Goal: Task Accomplishment & Management: Use online tool/utility

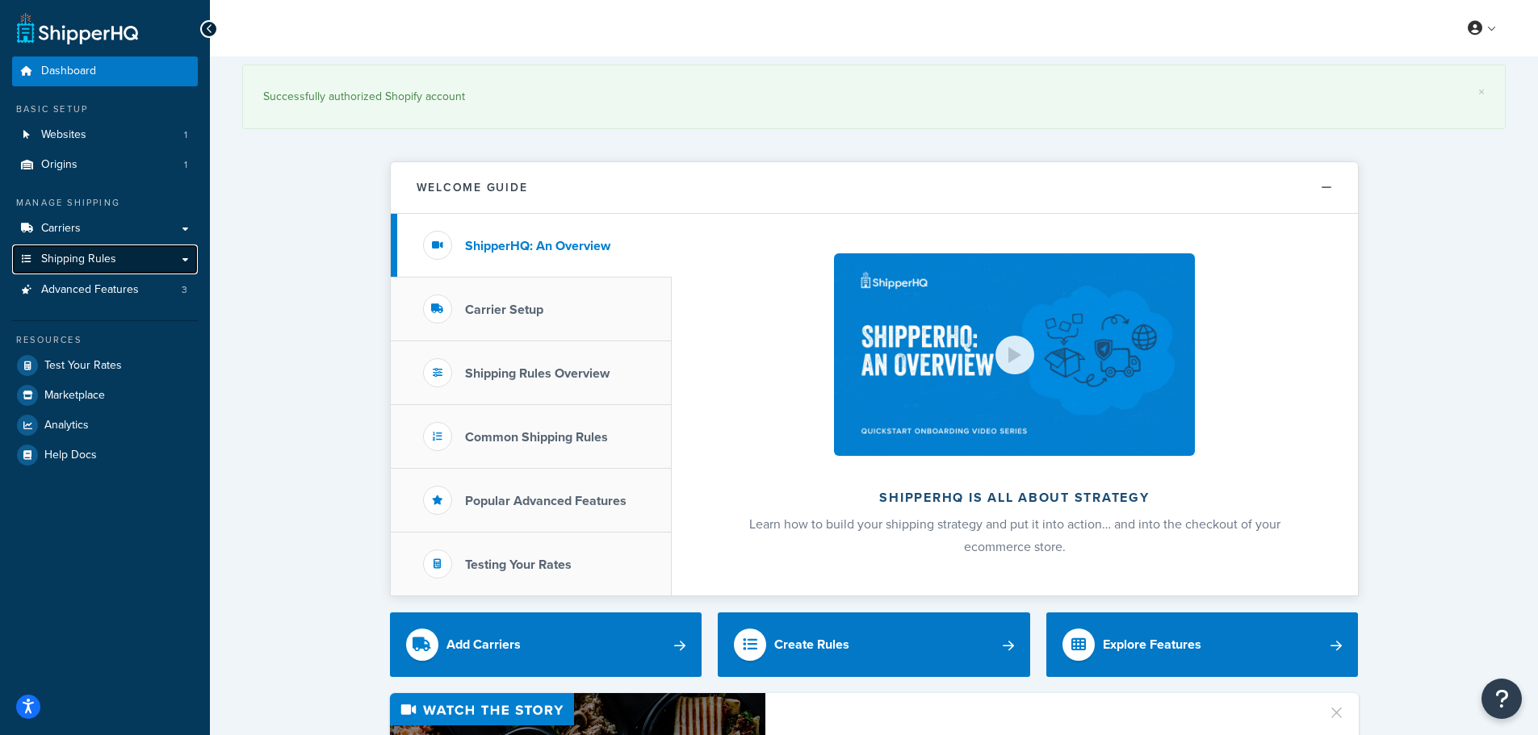
click at [145, 251] on link "Shipping Rules" at bounding box center [105, 260] width 186 height 30
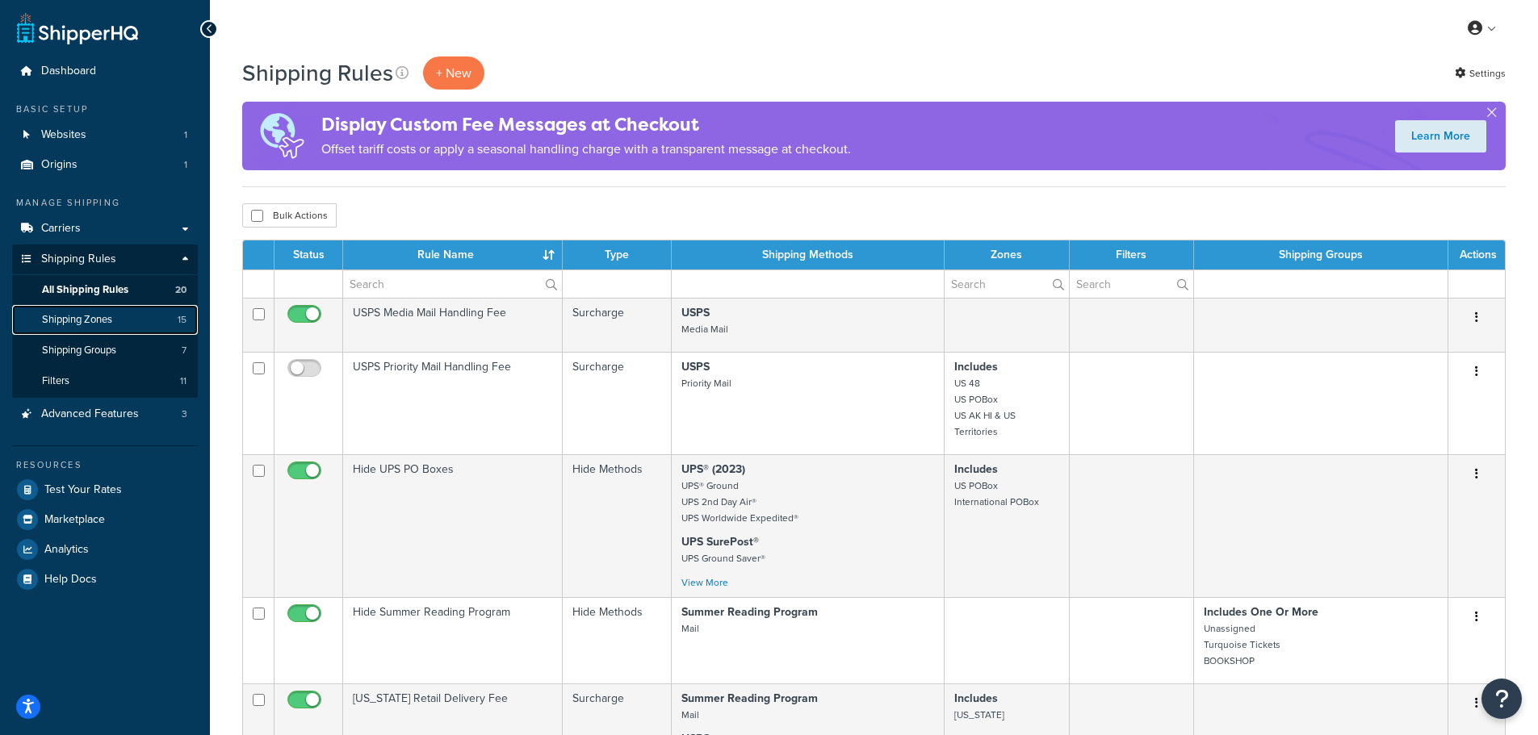
click at [154, 316] on link "Shipping Zones 15" at bounding box center [105, 320] width 186 height 30
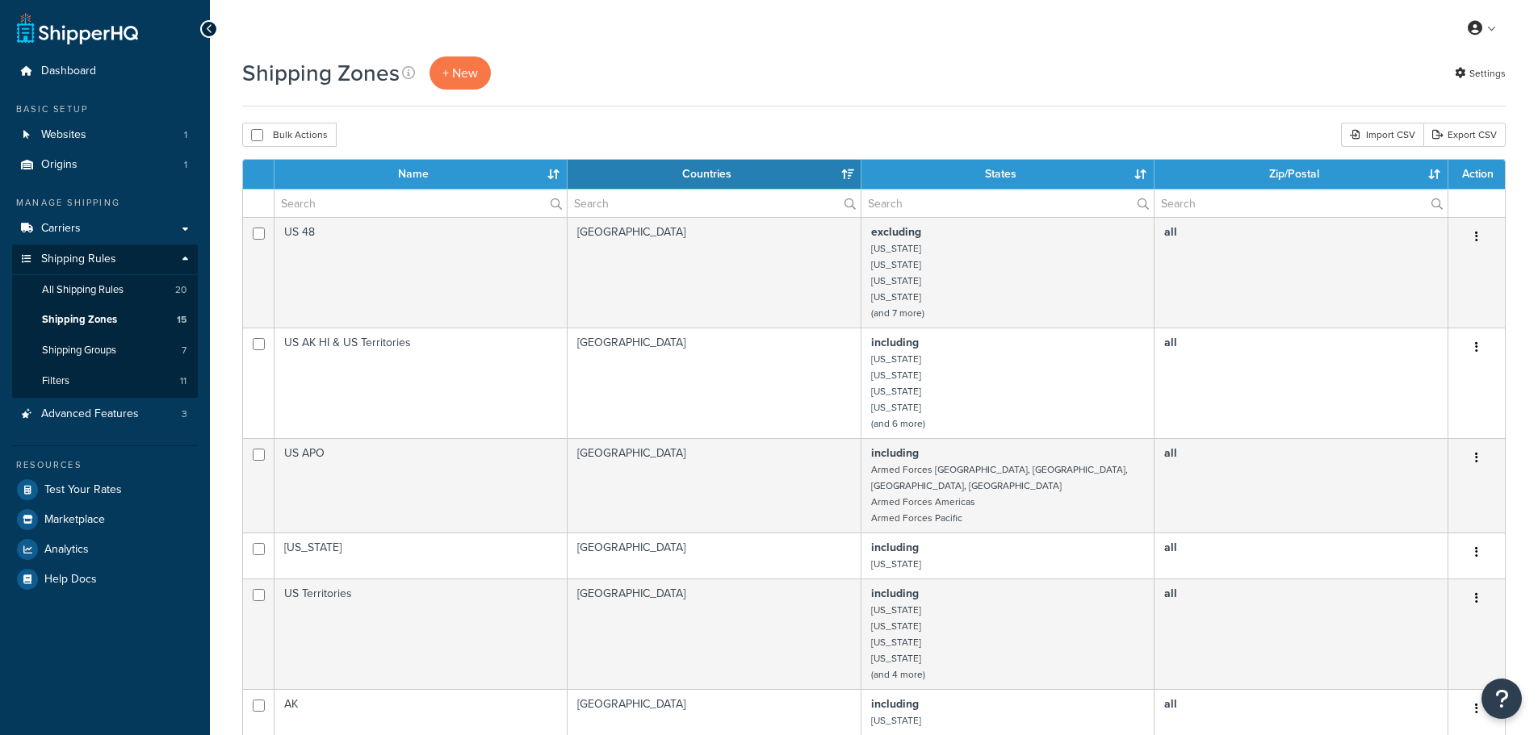
select select "15"
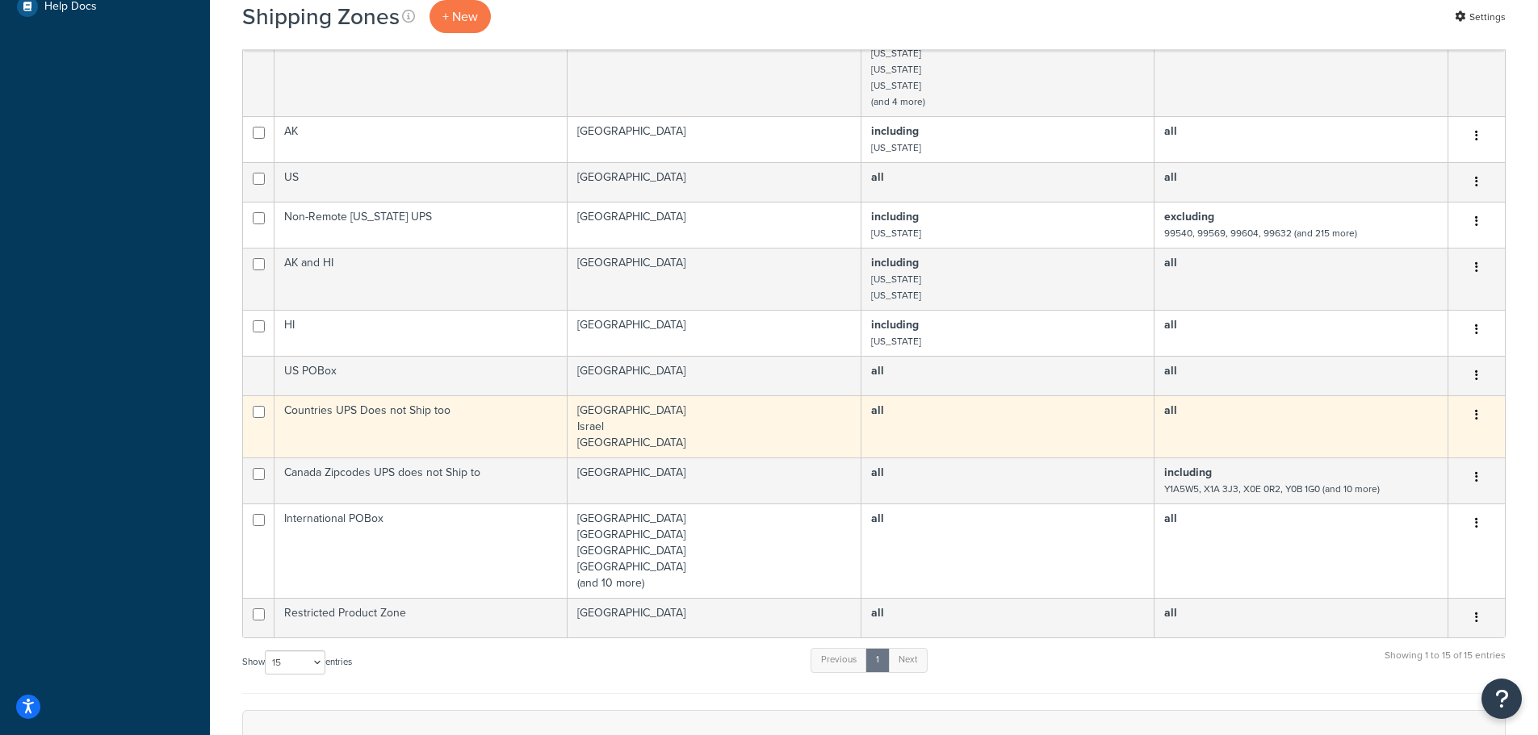
scroll to position [646, 0]
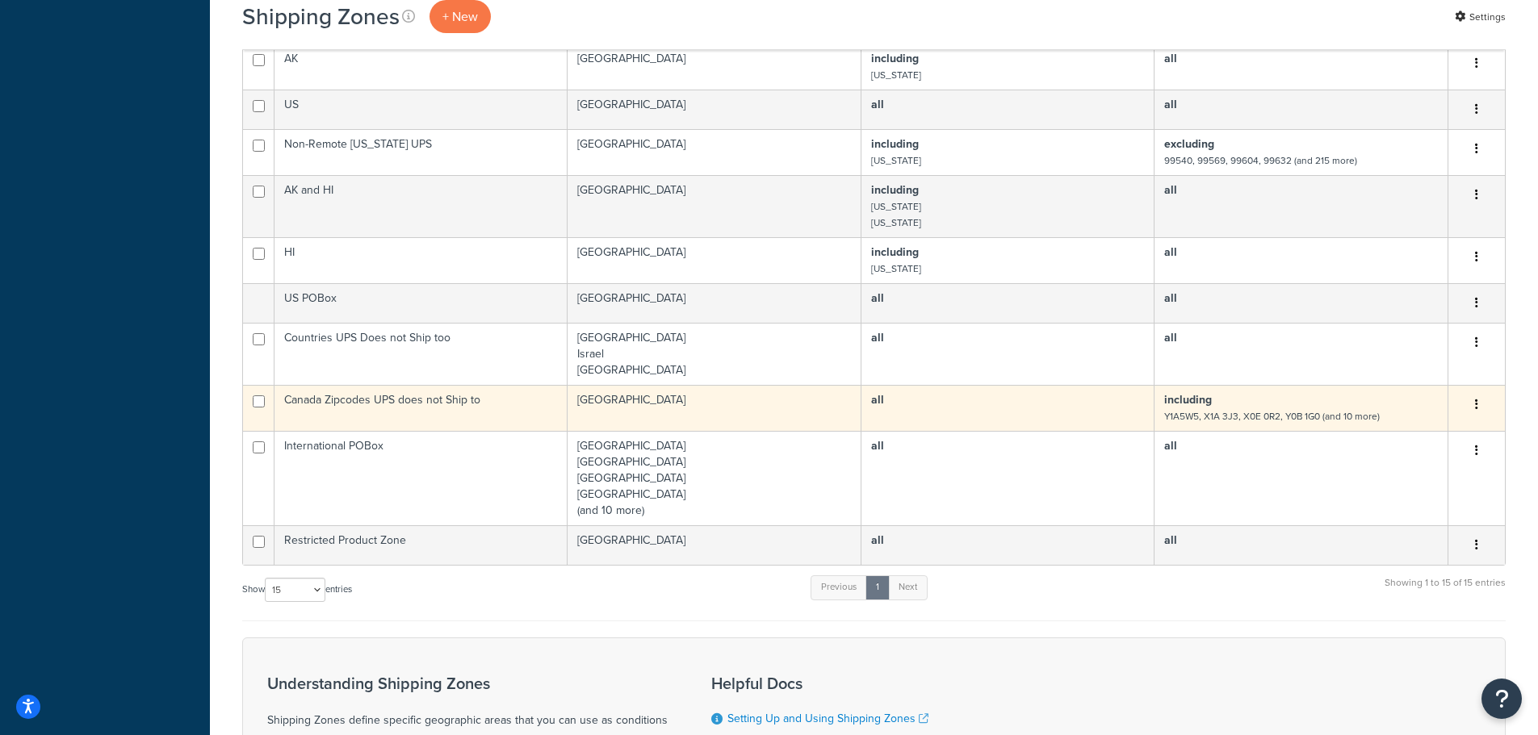
click at [970, 391] on td "all" at bounding box center [1007, 408] width 293 height 46
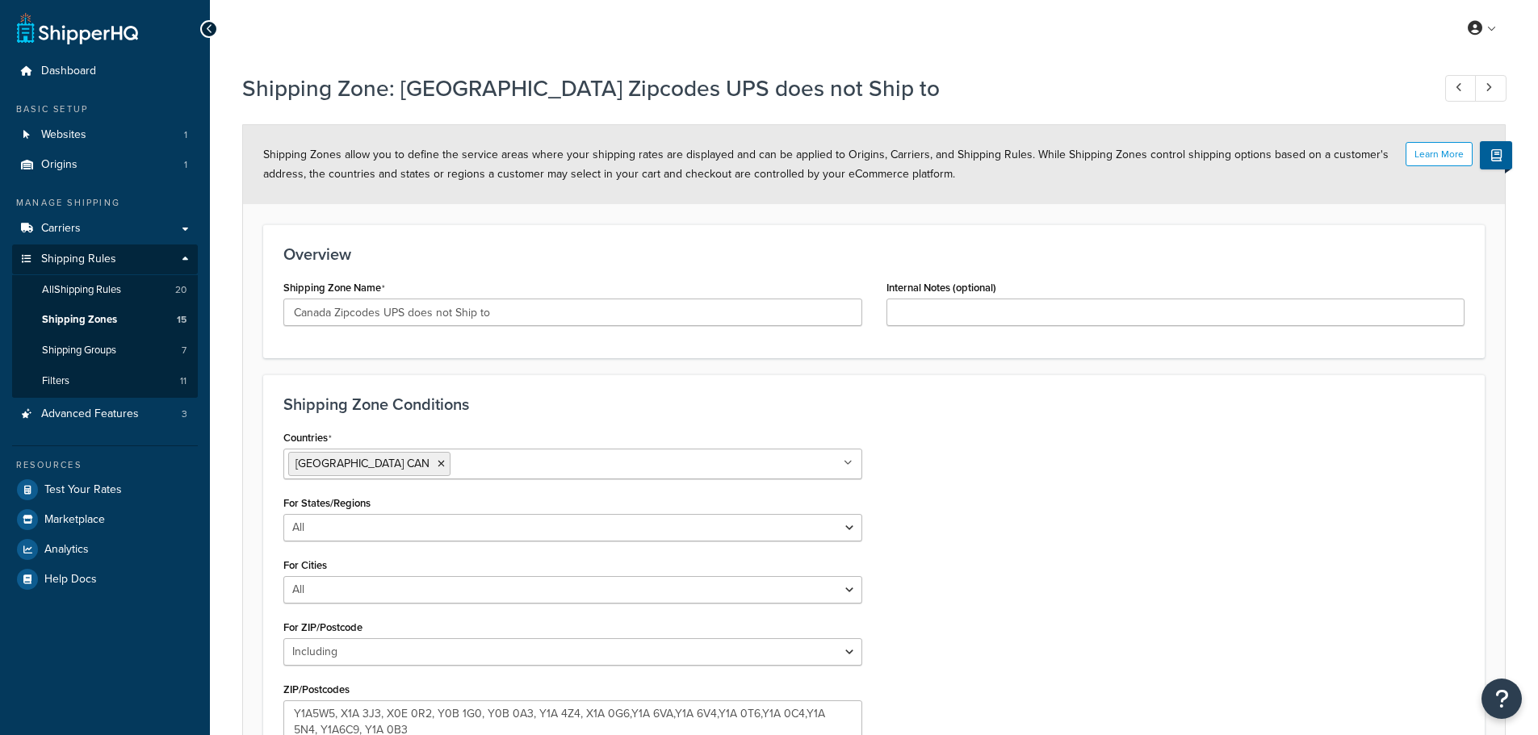
select select "including"
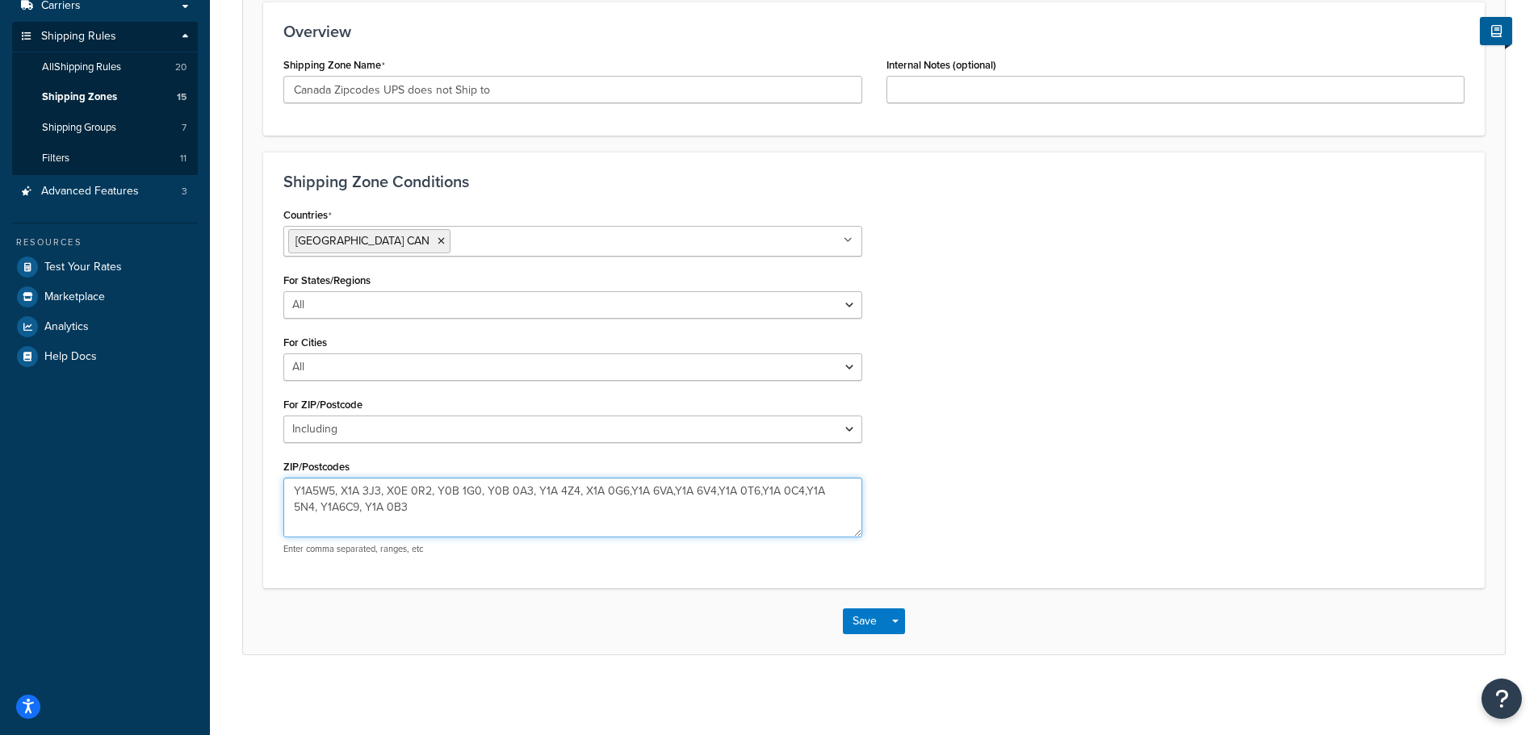
scroll to position [224, 0]
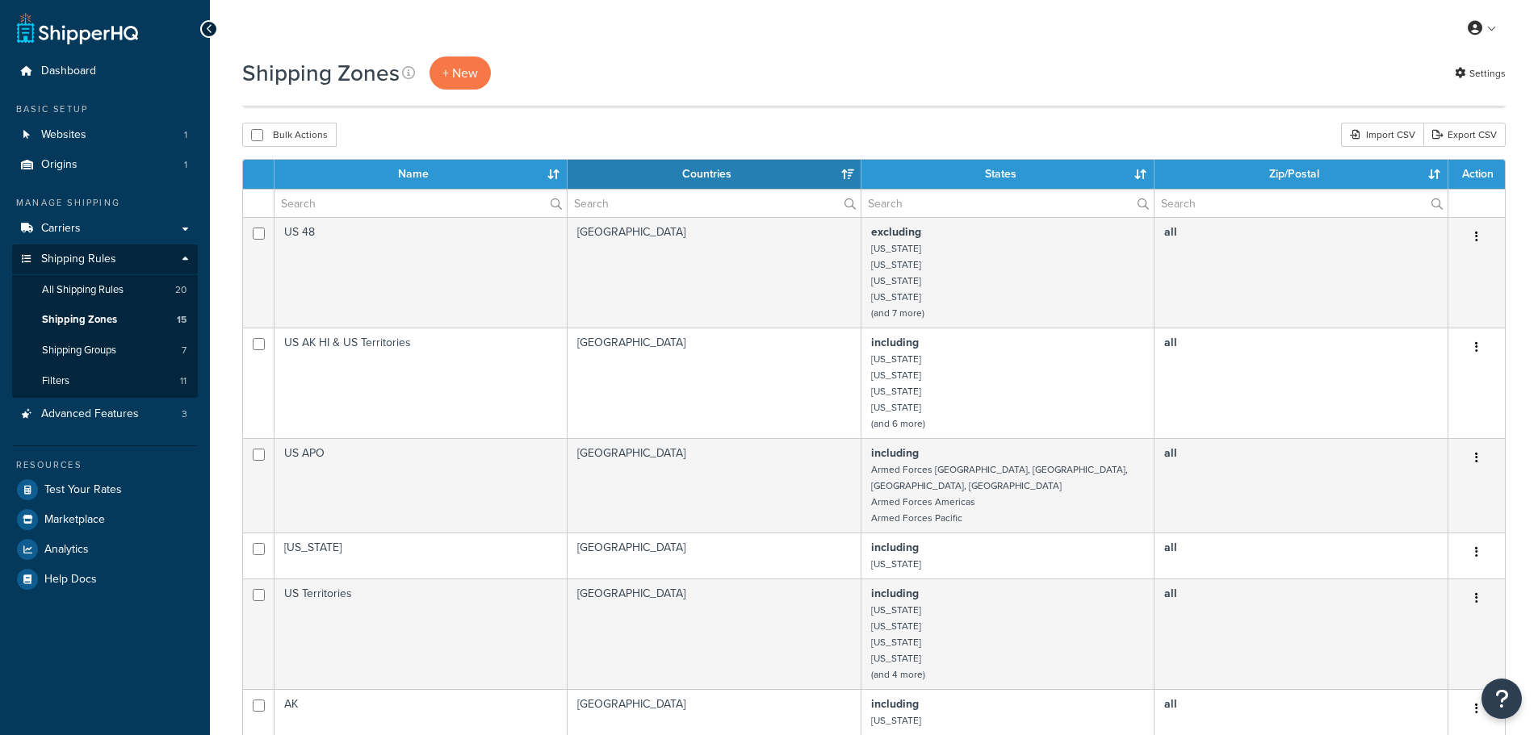
select select "15"
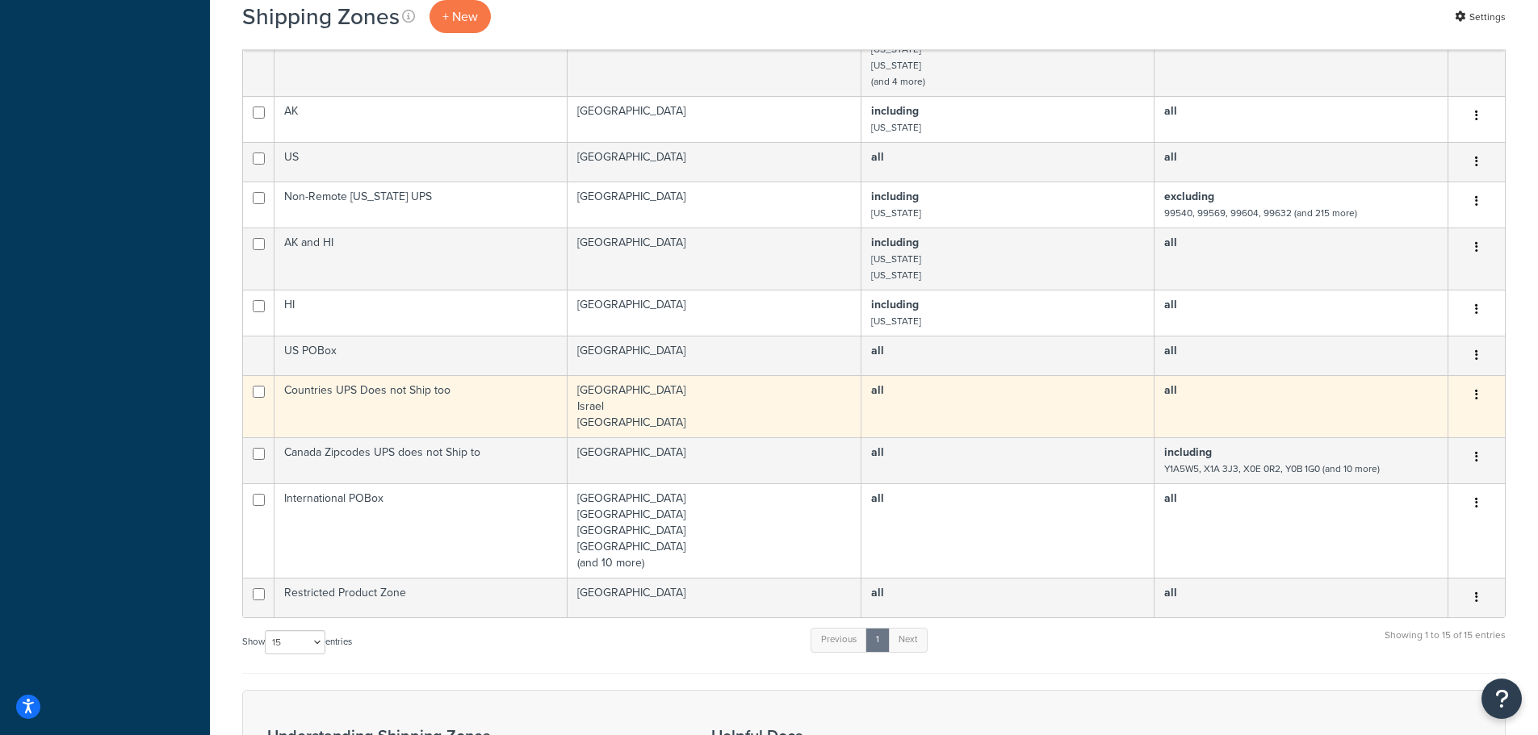
scroll to position [565, 0]
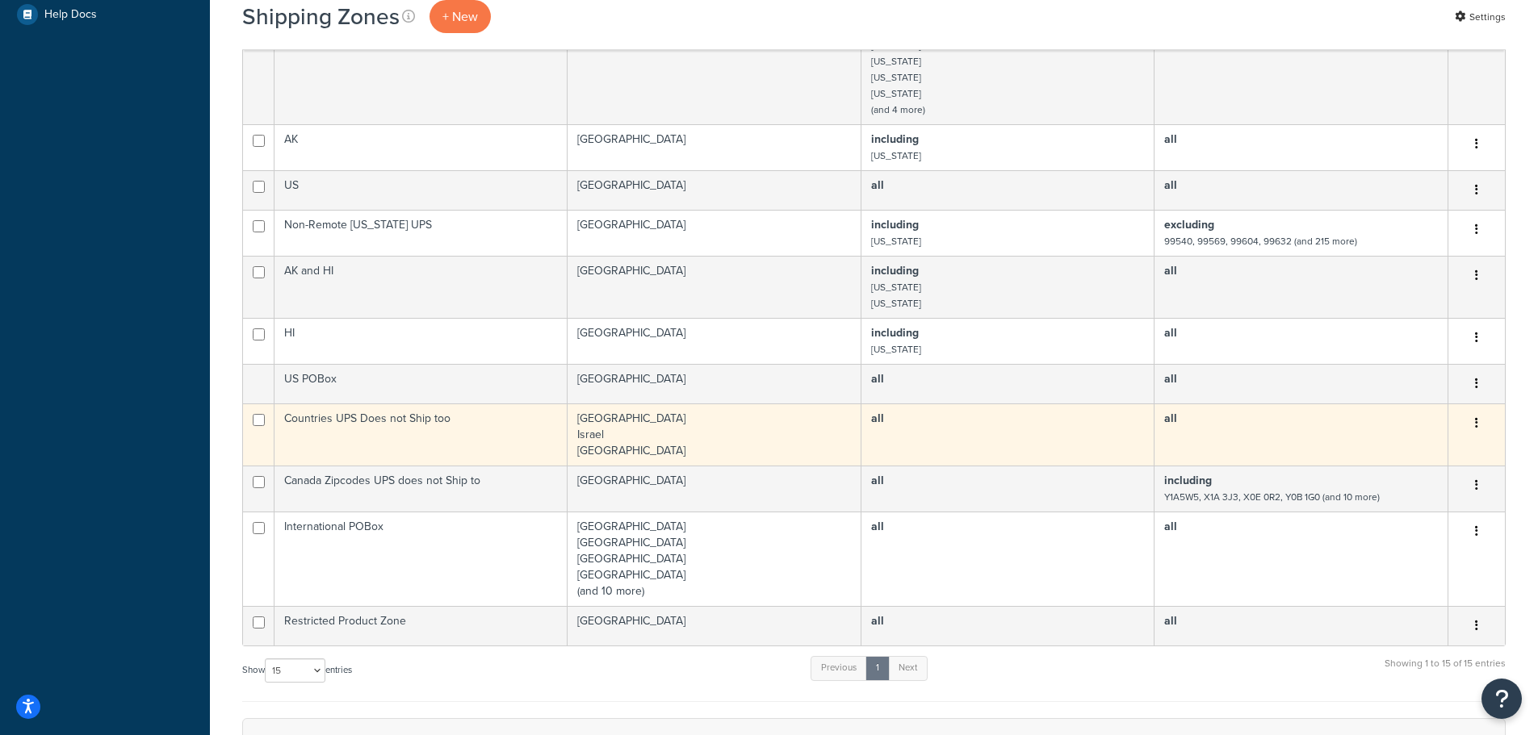
click at [460, 417] on td "Countries UPS Does not Ship too" at bounding box center [420, 435] width 293 height 62
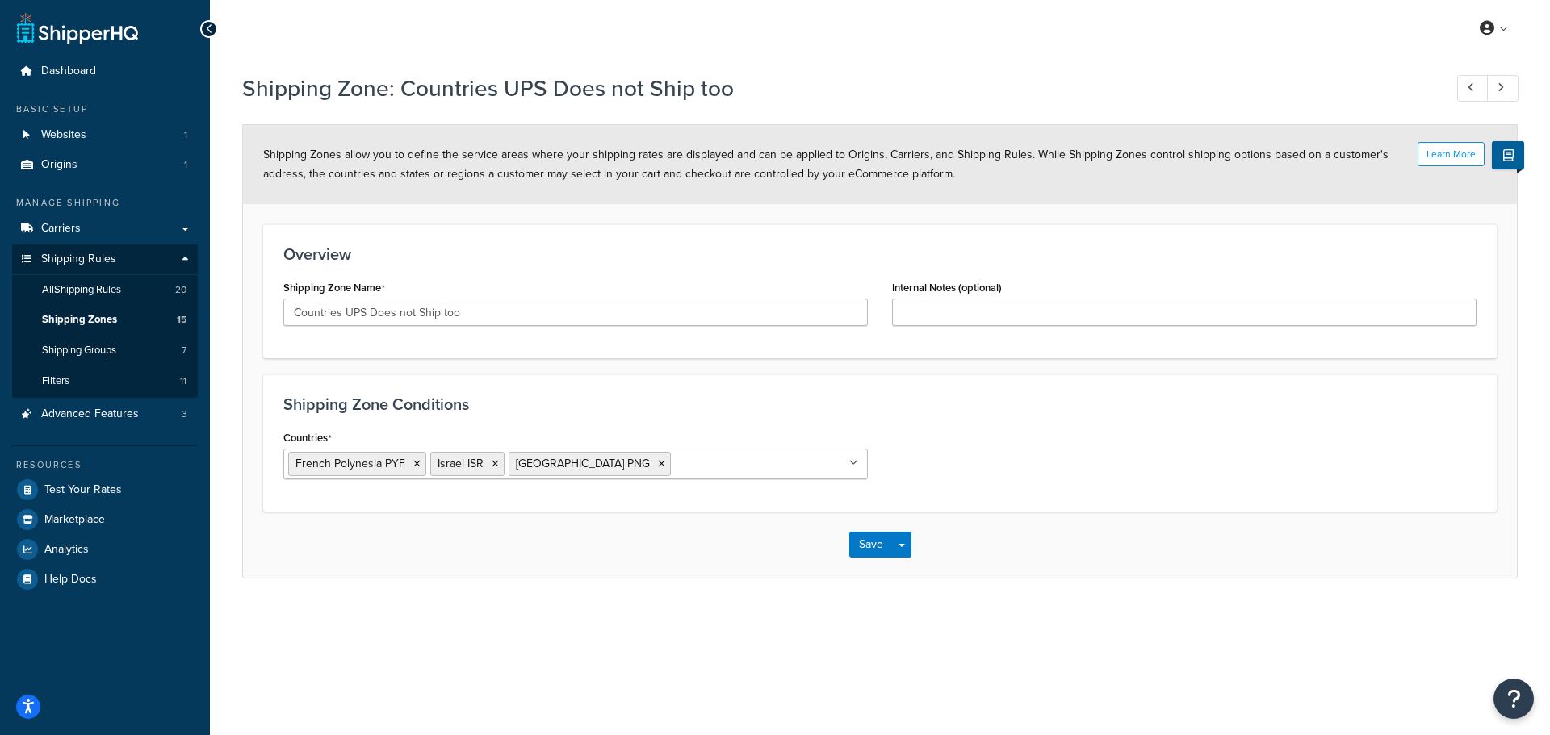
click at [208, 32] on icon at bounding box center [209, 28] width 7 height 11
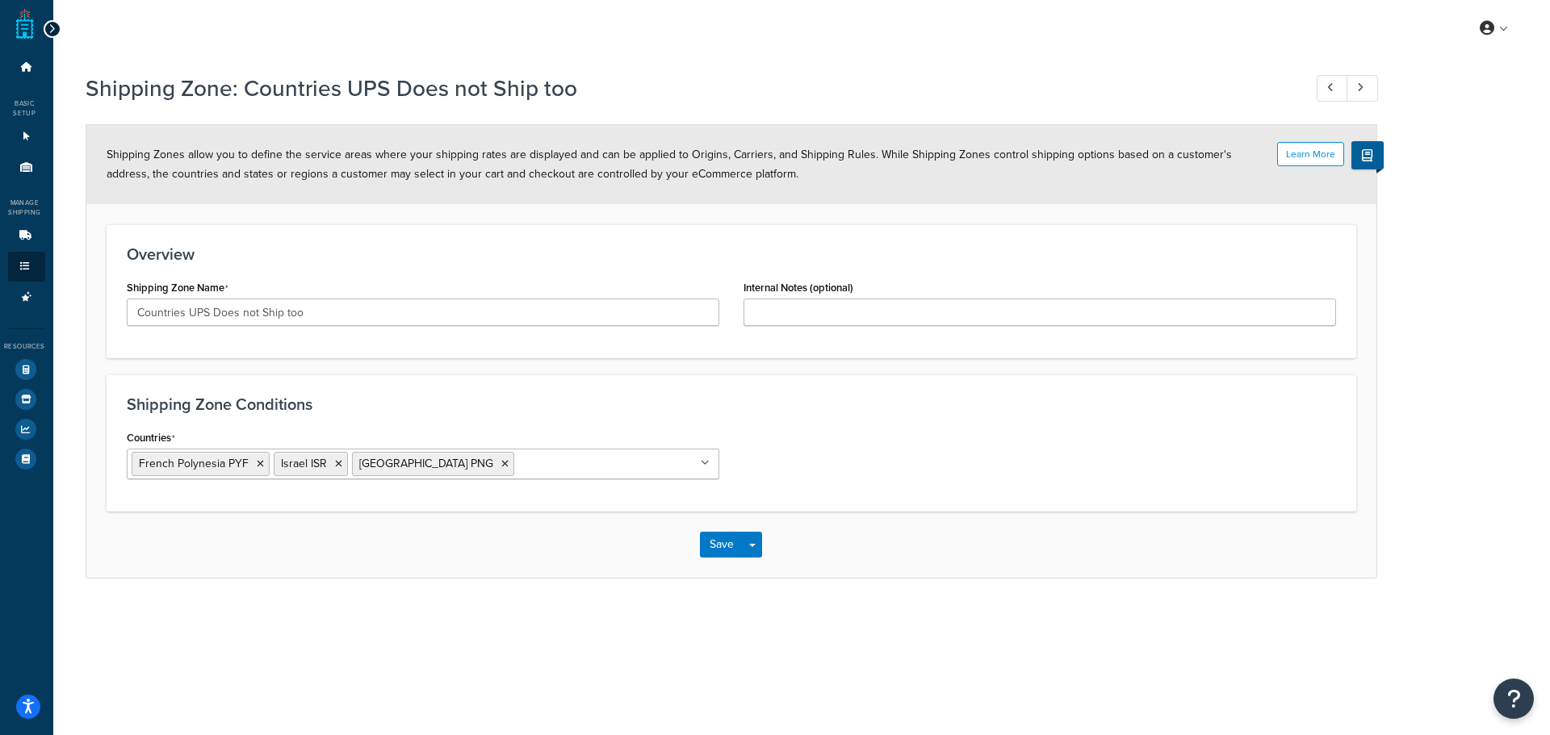
click at [49, 23] on icon at bounding box center [51, 28] width 7 height 11
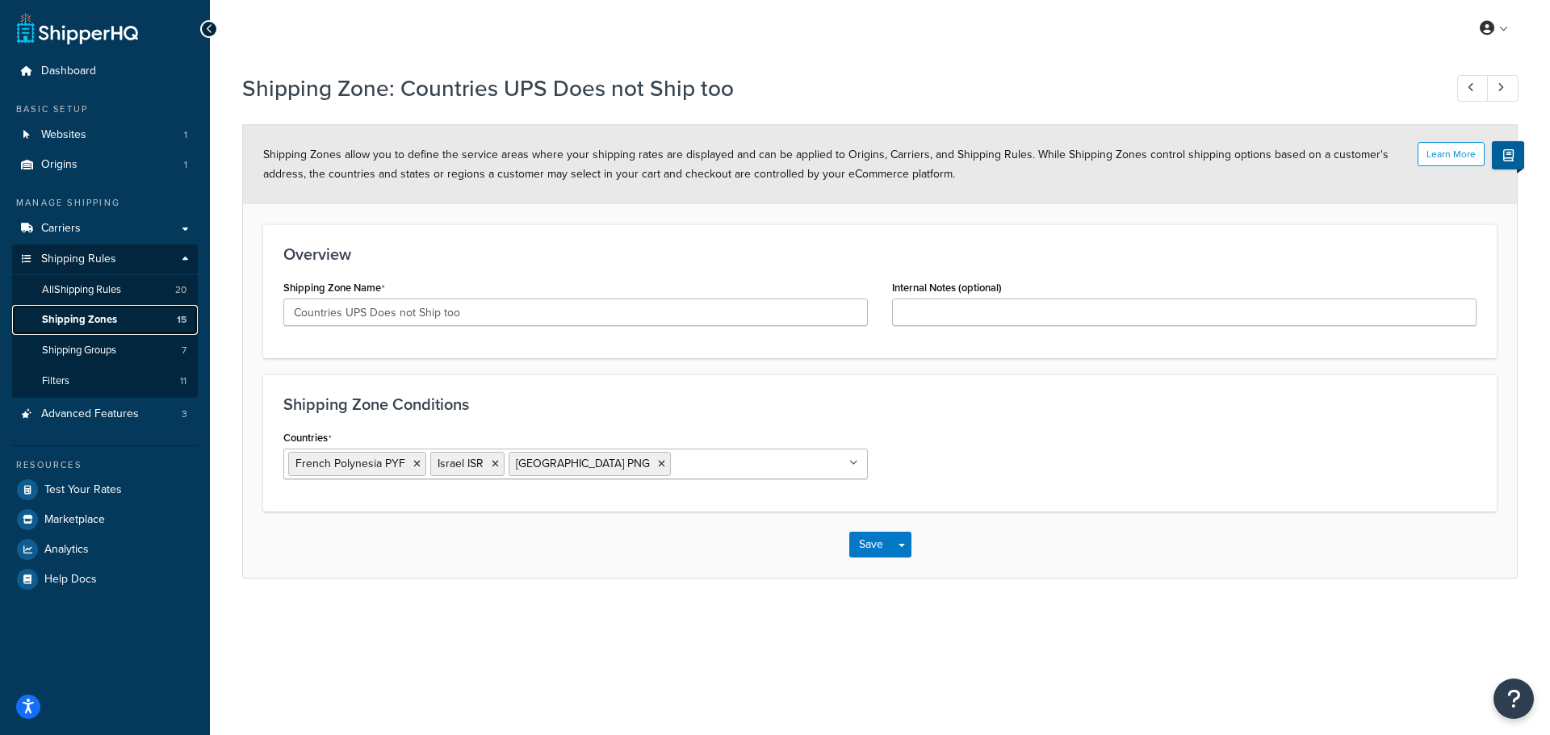
click at [123, 317] on link "Shipping Zones 15" at bounding box center [105, 320] width 186 height 30
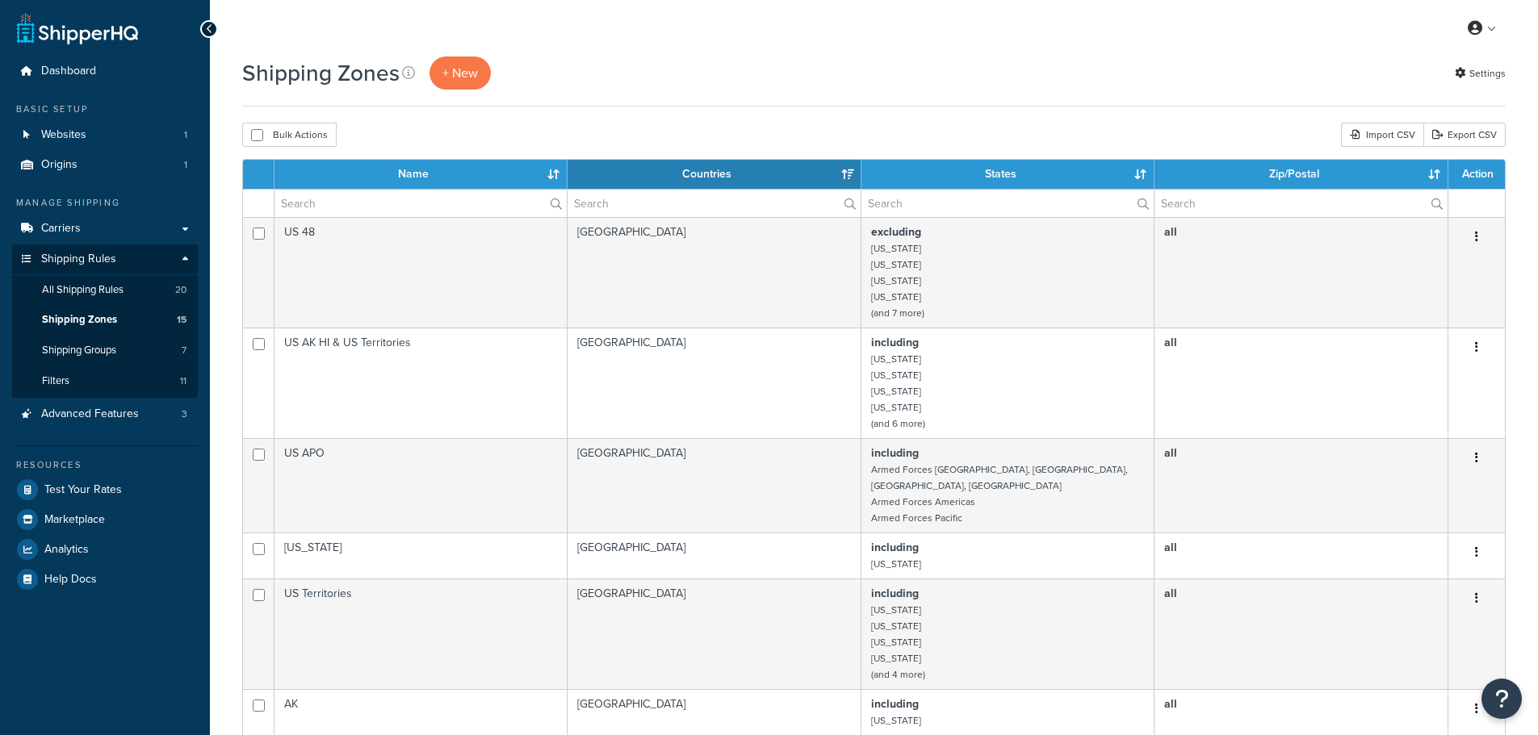
select select "15"
click at [144, 490] on link "Test Your Rates" at bounding box center [105, 489] width 186 height 29
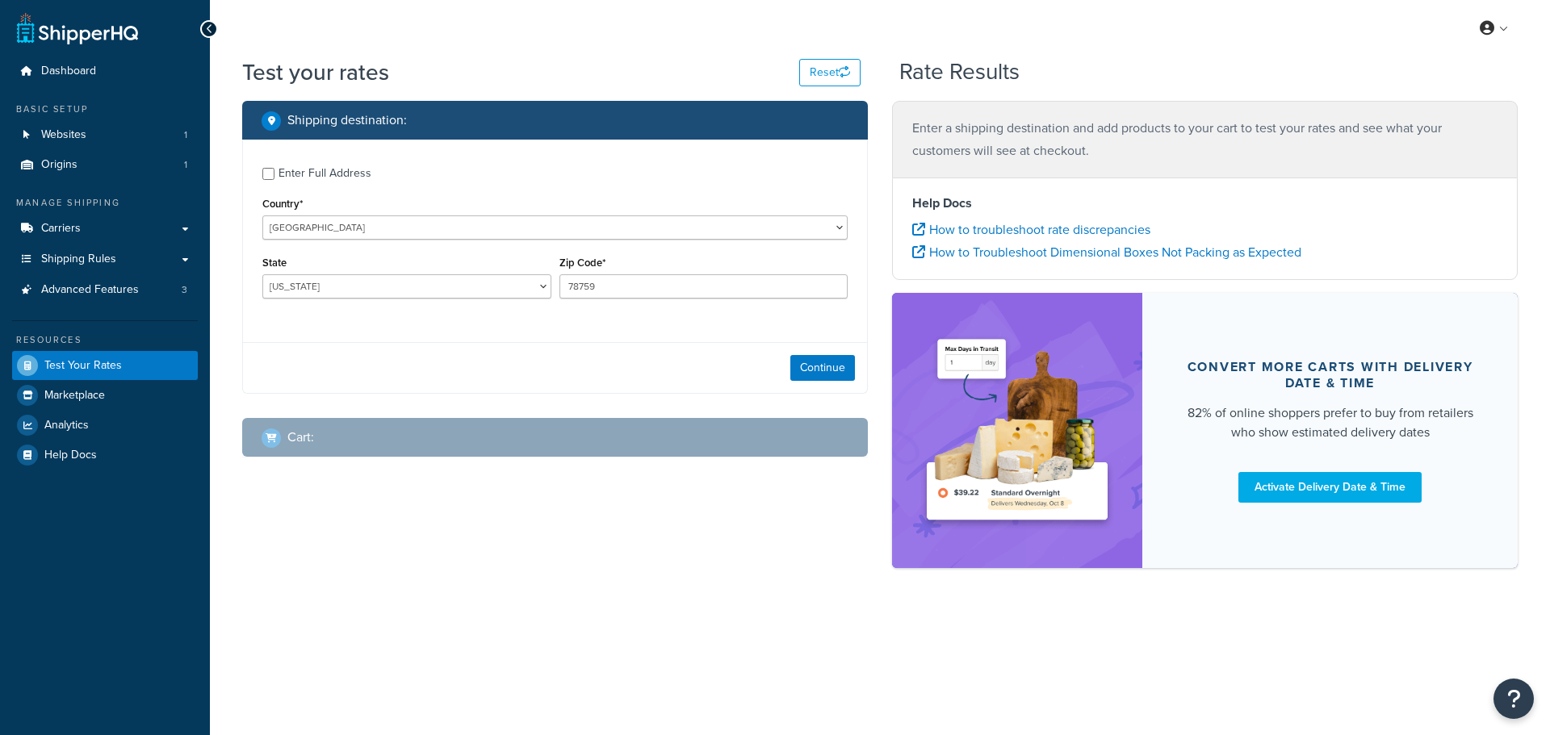
select select "[GEOGRAPHIC_DATA]"
